Goal: Task Accomplishment & Management: Use online tool/utility

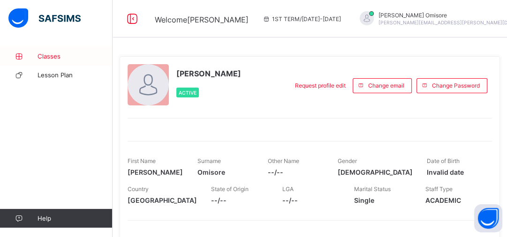
click at [52, 57] on span "Classes" at bounding box center [75, 57] width 75 height 8
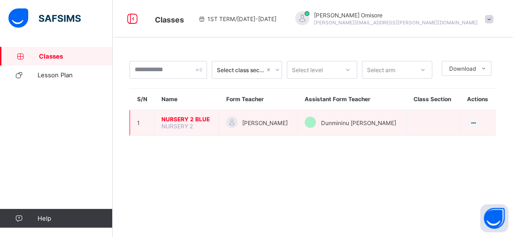
click at [187, 121] on span "NURSERY 2 BLUE" at bounding box center [186, 119] width 50 height 7
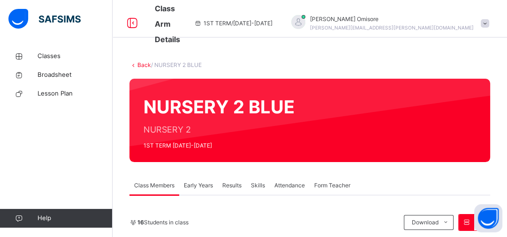
click at [293, 188] on span "Attendance" at bounding box center [289, 186] width 30 height 8
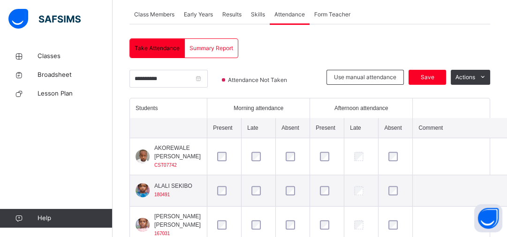
scroll to position [126, 0]
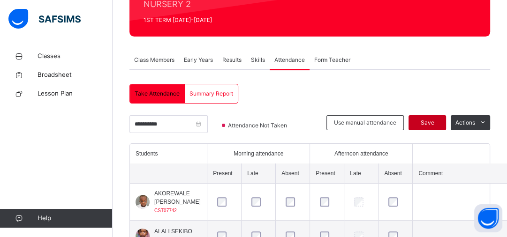
click at [432, 123] on span "Save" at bounding box center [427, 123] width 23 height 8
click at [432, 122] on span "Save" at bounding box center [427, 123] width 23 height 8
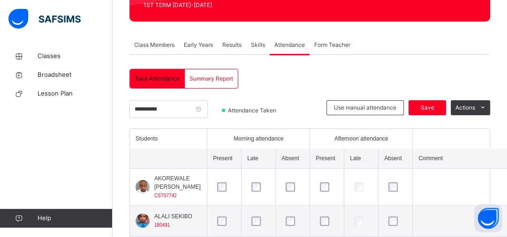
scroll to position [156, 0]
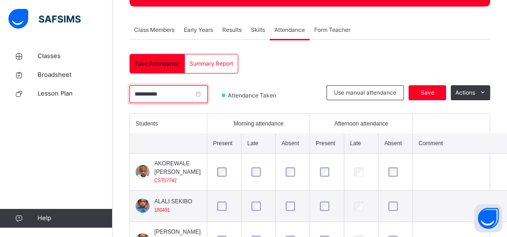
click at [208, 95] on input "**********" at bounding box center [168, 94] width 78 height 18
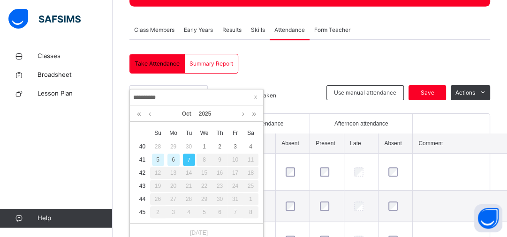
click at [173, 161] on div "6" at bounding box center [173, 160] width 12 height 12
